Goal: Book appointment/travel/reservation

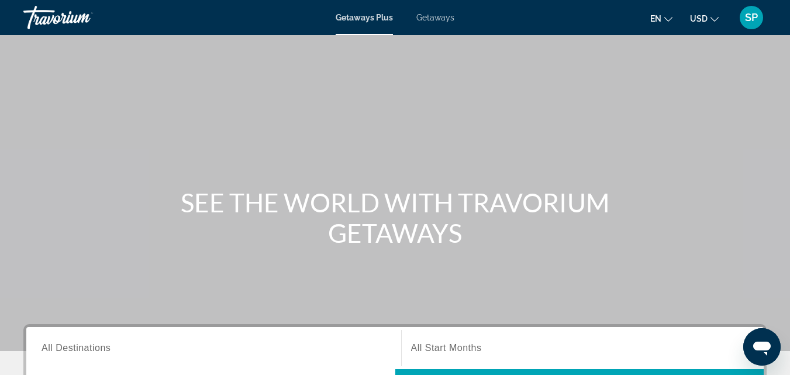
click at [434, 20] on span "Getaways" at bounding box center [435, 17] width 38 height 9
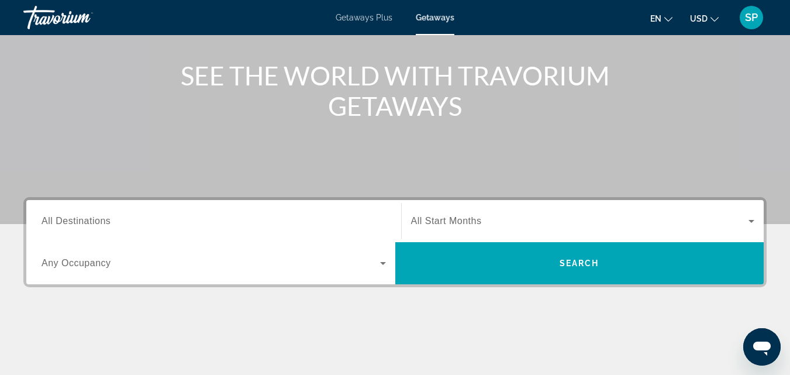
scroll to position [166, 0]
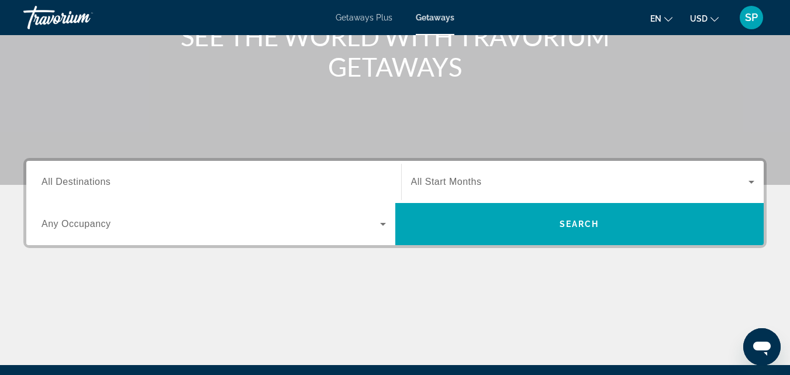
click at [125, 182] on input "Destination All Destinations" at bounding box center [214, 182] width 345 height 14
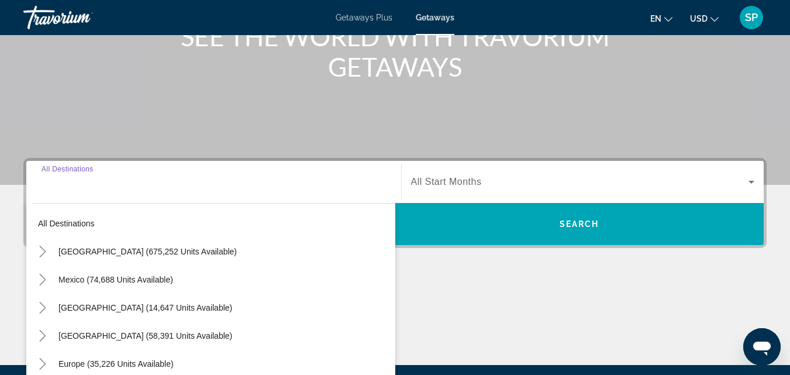
scroll to position [286, 0]
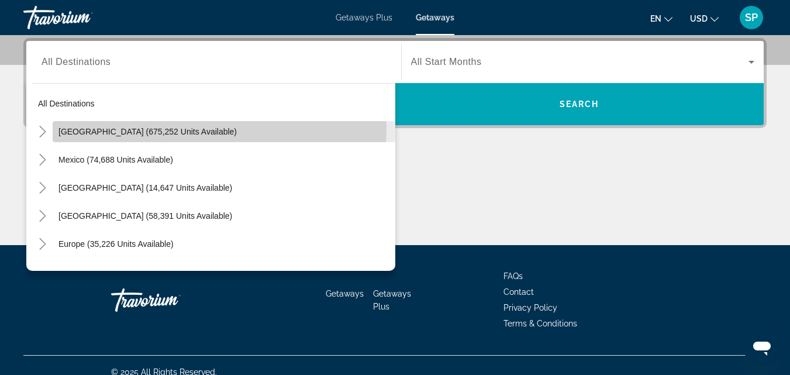
click at [144, 128] on span "[GEOGRAPHIC_DATA] (675,252 units available)" at bounding box center [147, 131] width 178 height 9
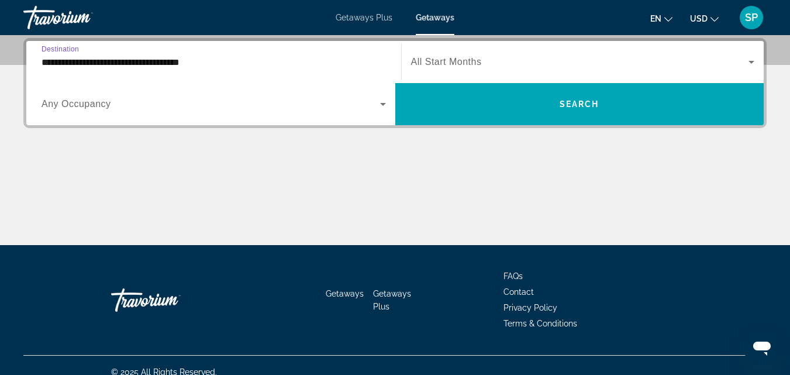
click at [157, 61] on input "**********" at bounding box center [214, 63] width 345 height 14
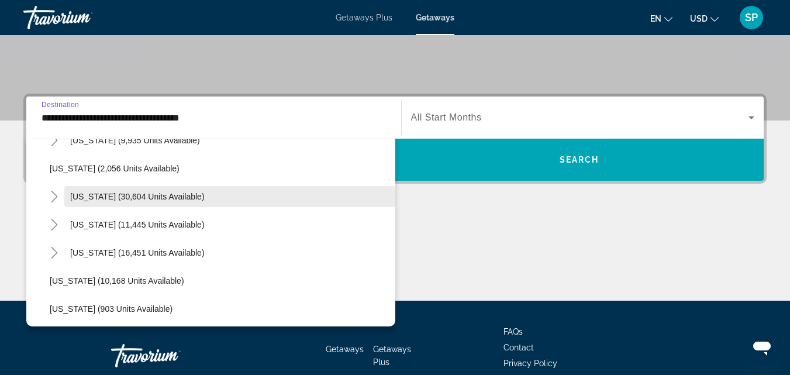
scroll to position [976, 0]
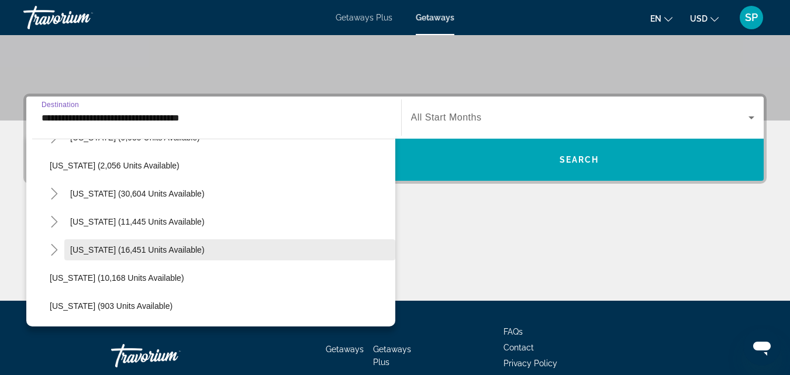
click at [114, 247] on span "[US_STATE] (16,451 units available)" at bounding box center [137, 249] width 135 height 9
type input "**********"
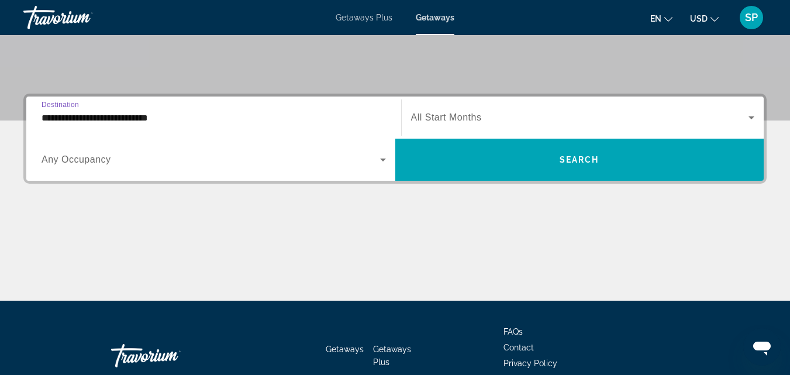
scroll to position [286, 0]
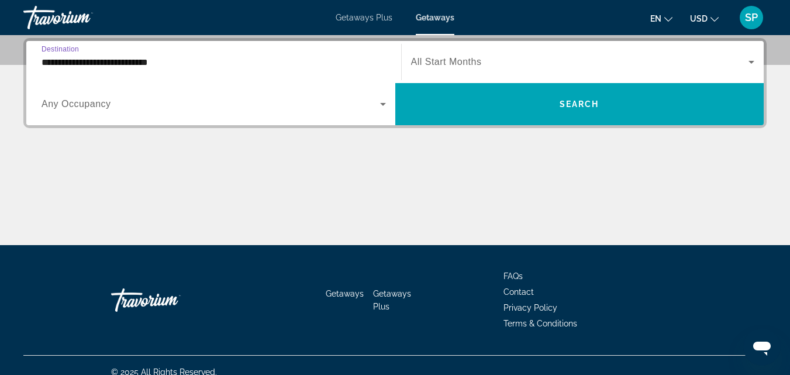
click at [463, 61] on span "All Start Months" at bounding box center [446, 62] width 71 height 10
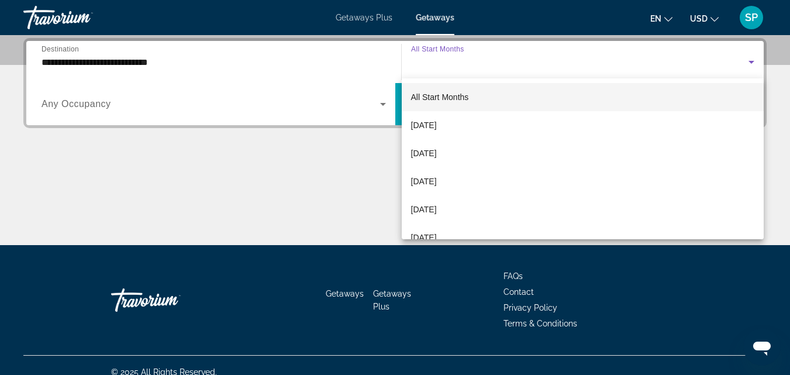
click at [436, 62] on div at bounding box center [395, 187] width 790 height 375
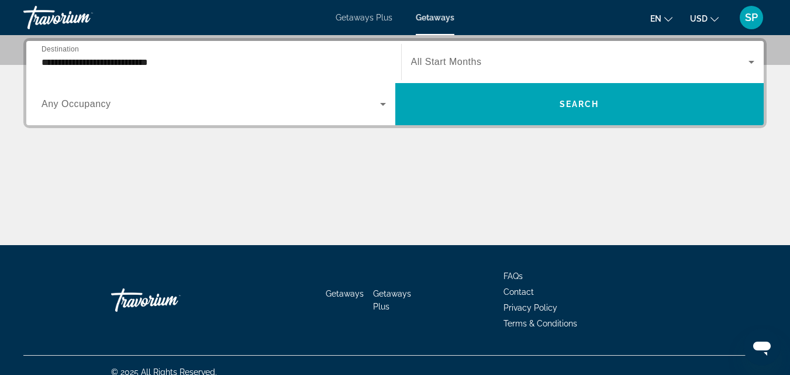
click at [436, 62] on span "All Start Months" at bounding box center [446, 62] width 71 height 10
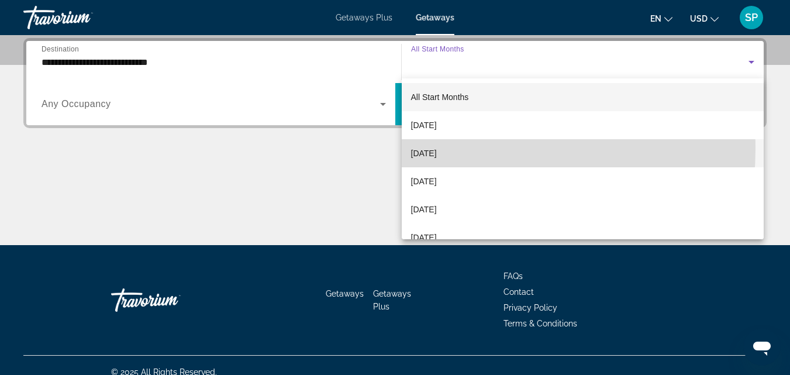
click at [437, 149] on span "[DATE]" at bounding box center [424, 153] width 26 height 14
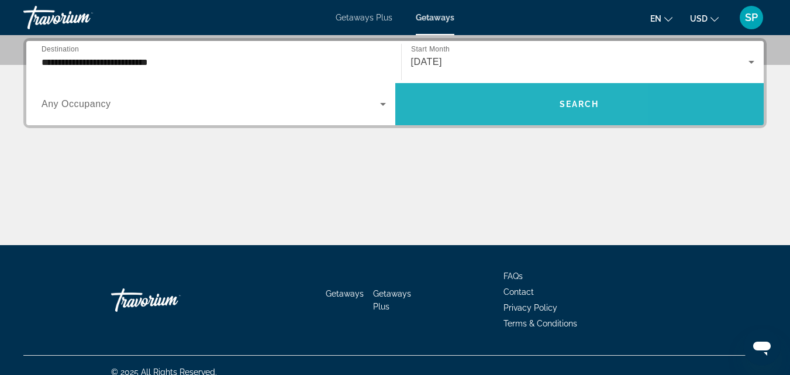
click at [484, 102] on span "Search widget" at bounding box center [579, 104] width 369 height 28
